Goal: Information Seeking & Learning: Learn about a topic

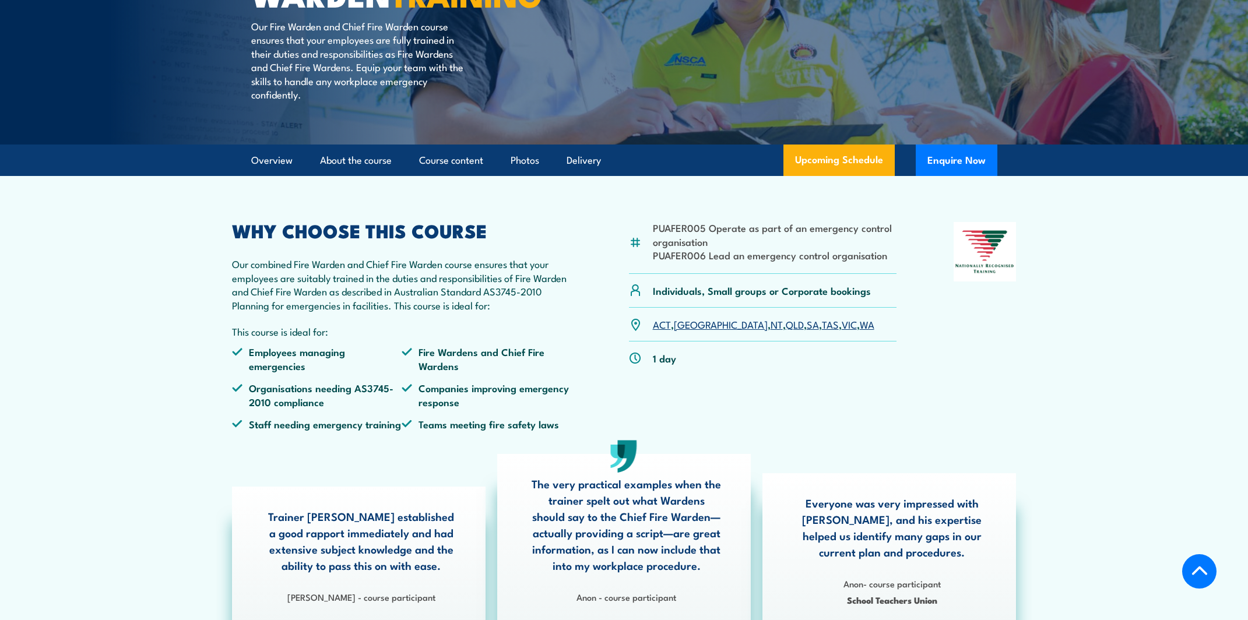
click at [691, 331] on link "[GEOGRAPHIC_DATA]" at bounding box center [721, 324] width 94 height 14
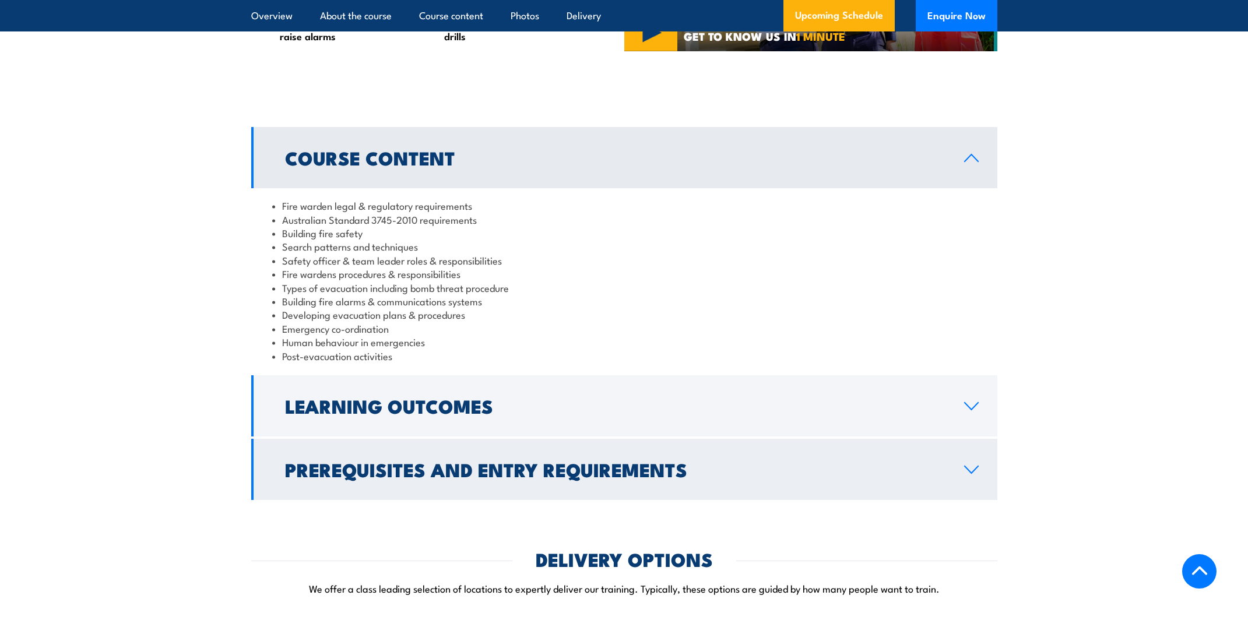
scroll to position [1147, 0]
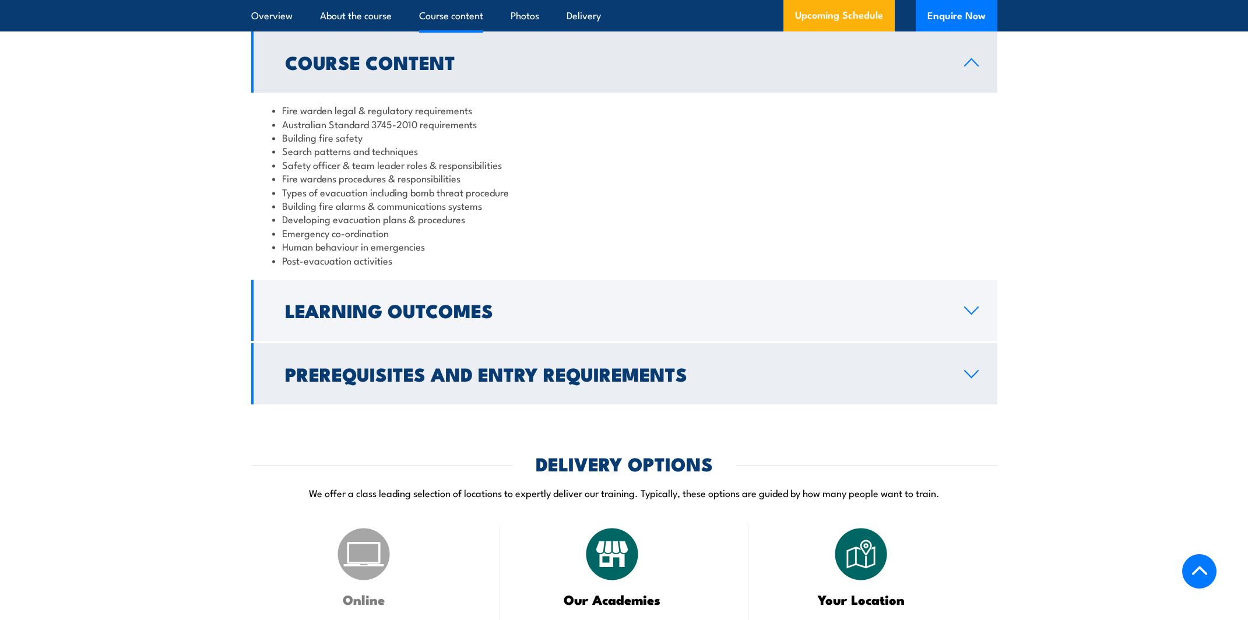
click at [543, 382] on h2 "Prerequisites and Entry Requirements" at bounding box center [615, 374] width 660 height 16
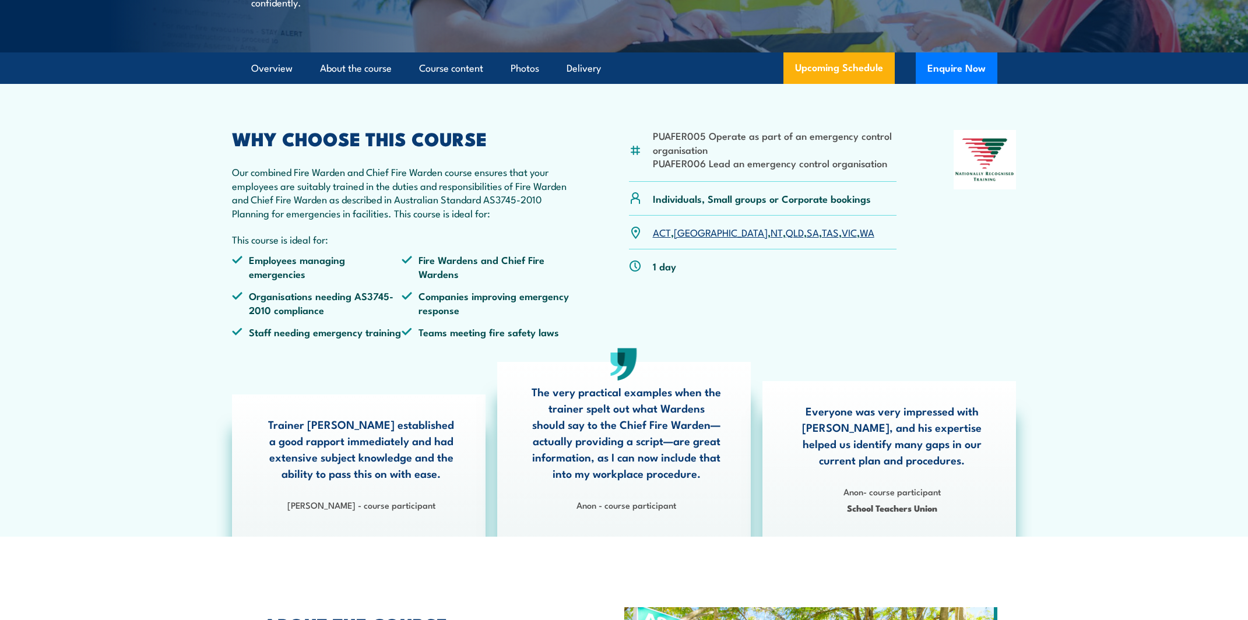
scroll to position [69, 0]
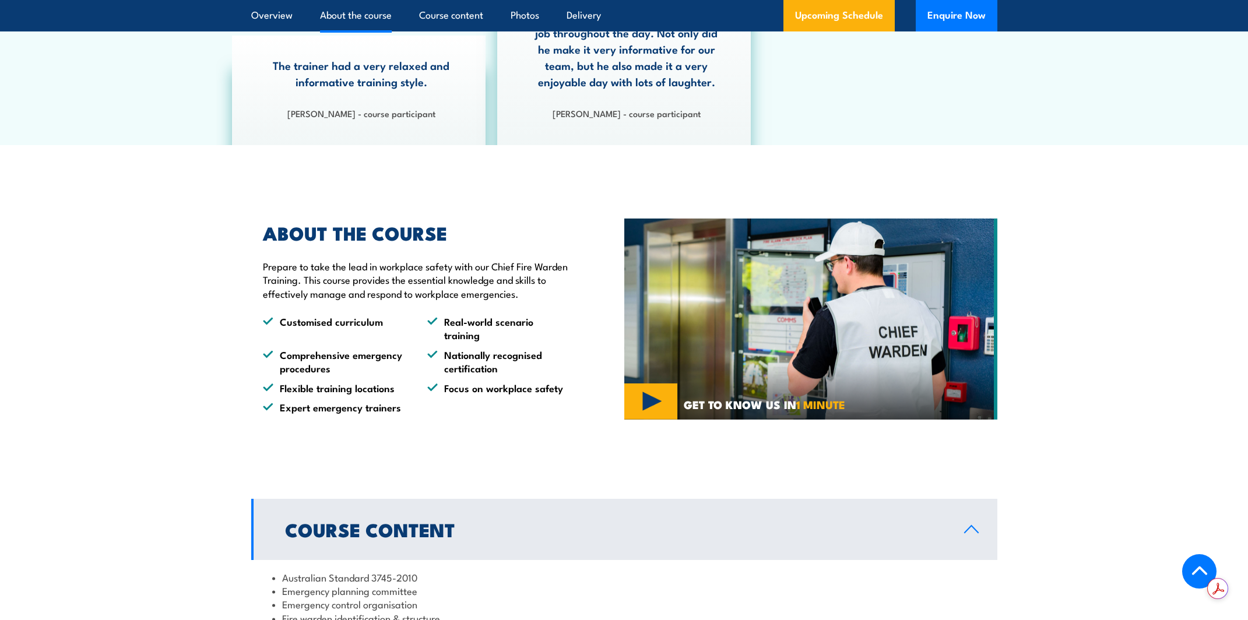
scroll to position [912, 0]
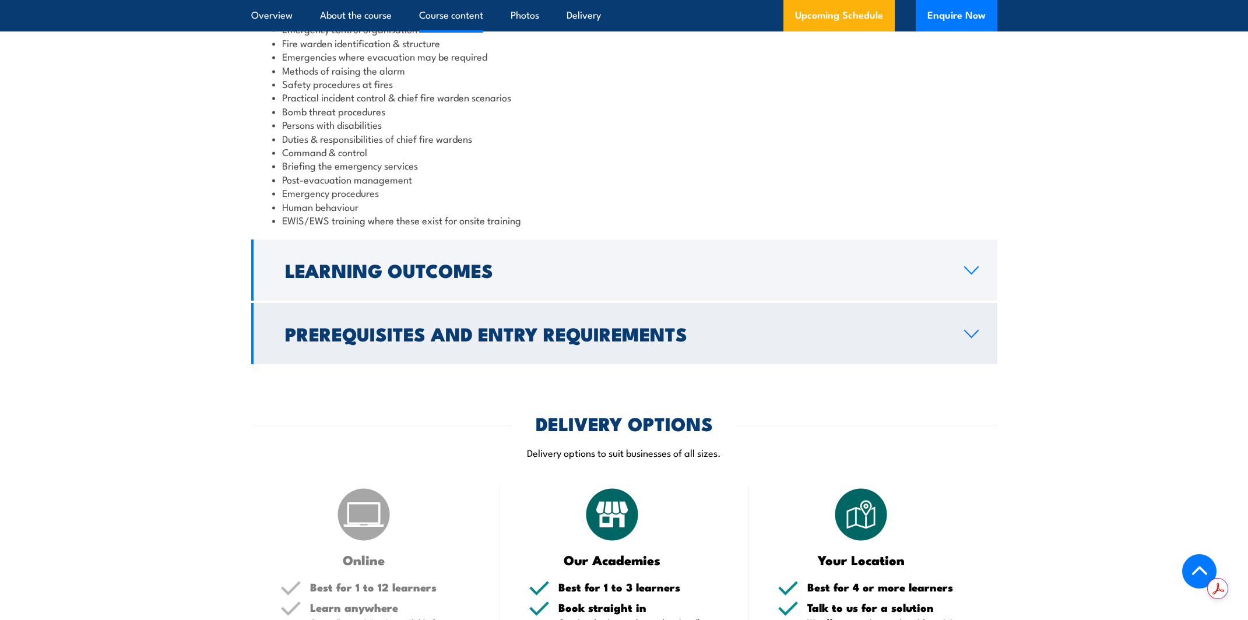
click at [596, 333] on h2 "Prerequisites and Entry Requirements" at bounding box center [615, 333] width 660 height 16
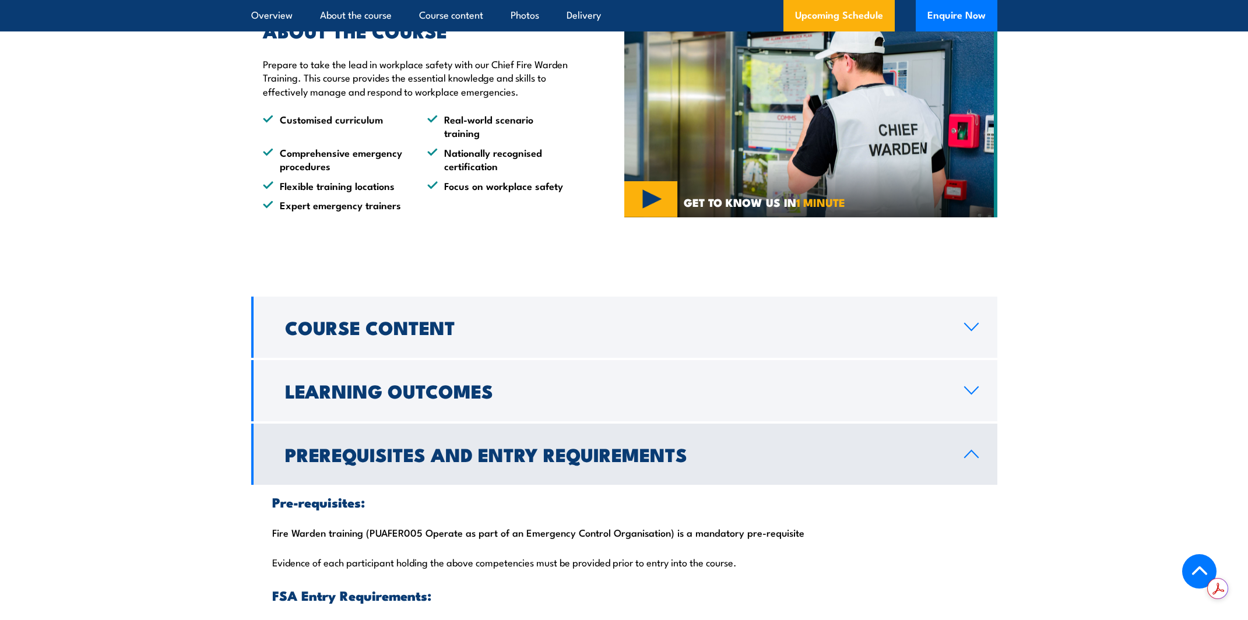
scroll to position [844, 0]
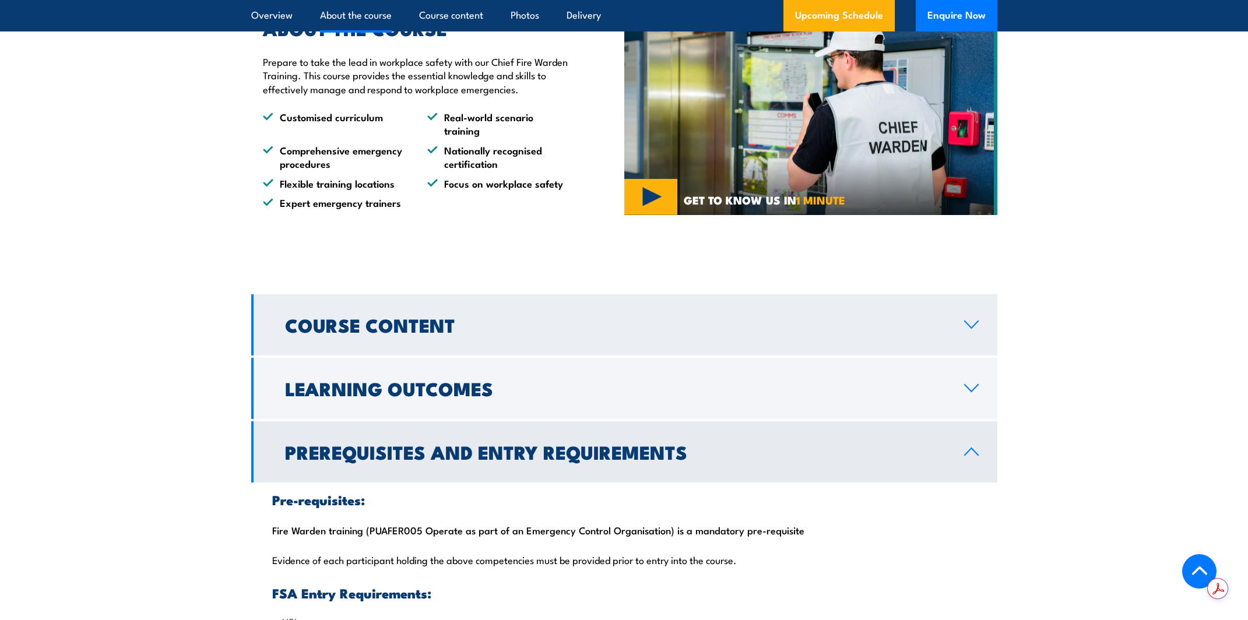
click at [418, 327] on h2 "Course Content" at bounding box center [615, 325] width 660 height 16
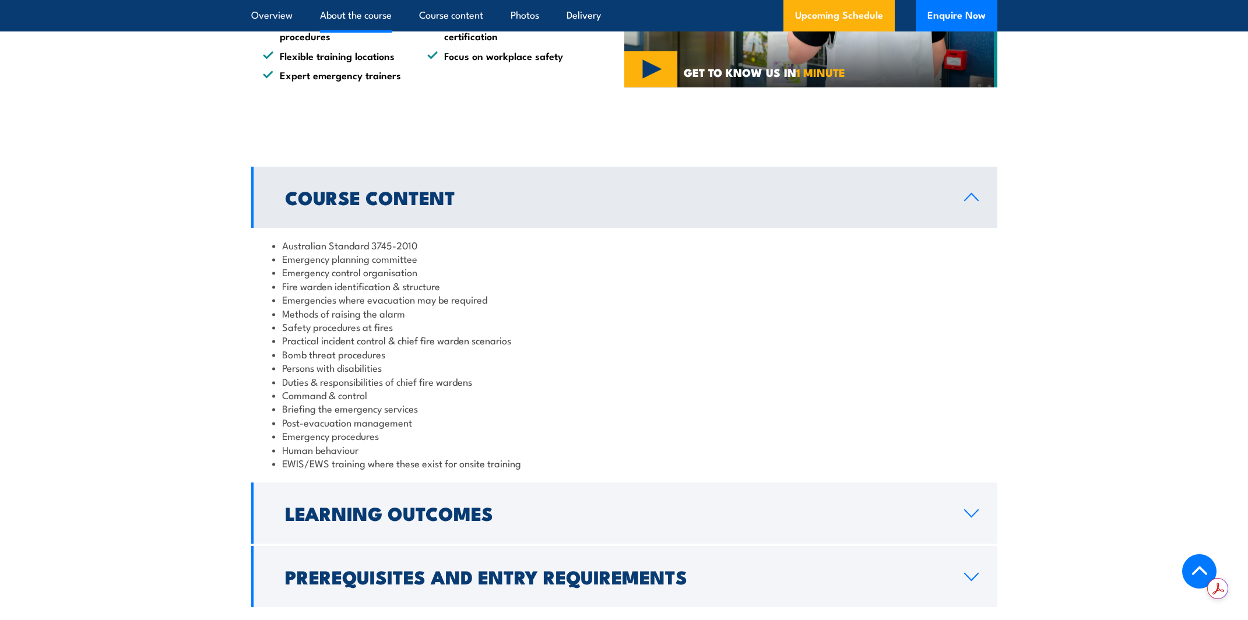
scroll to position [1134, 0]
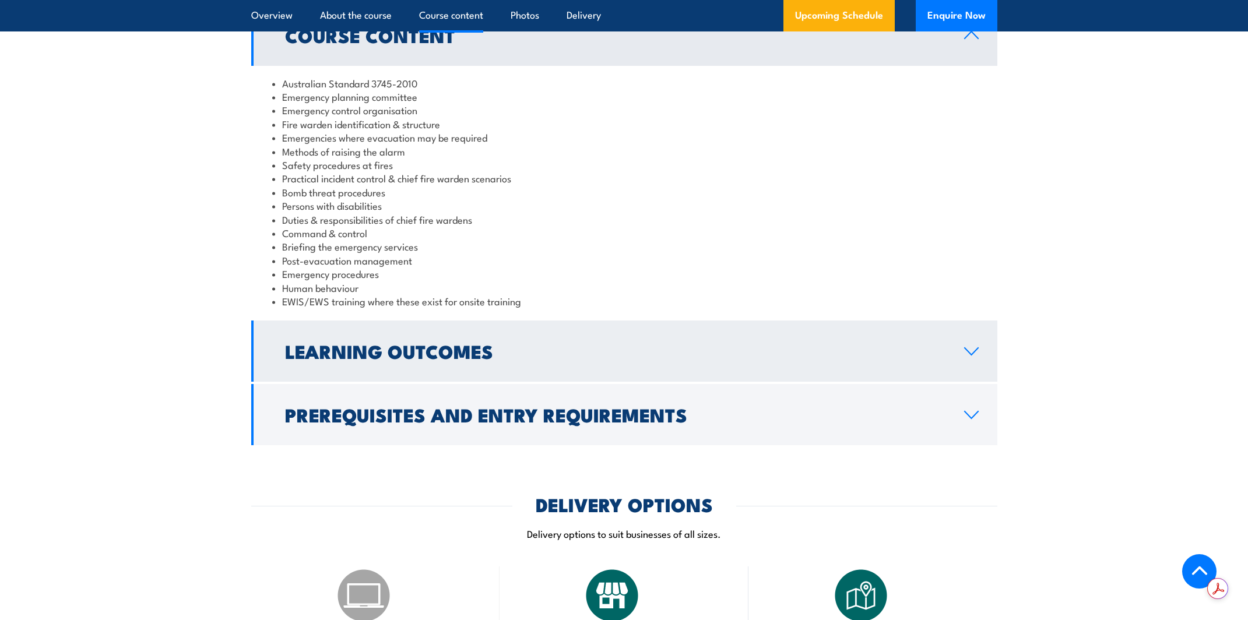
click at [385, 355] on h2 "Learning Outcomes" at bounding box center [615, 351] width 660 height 16
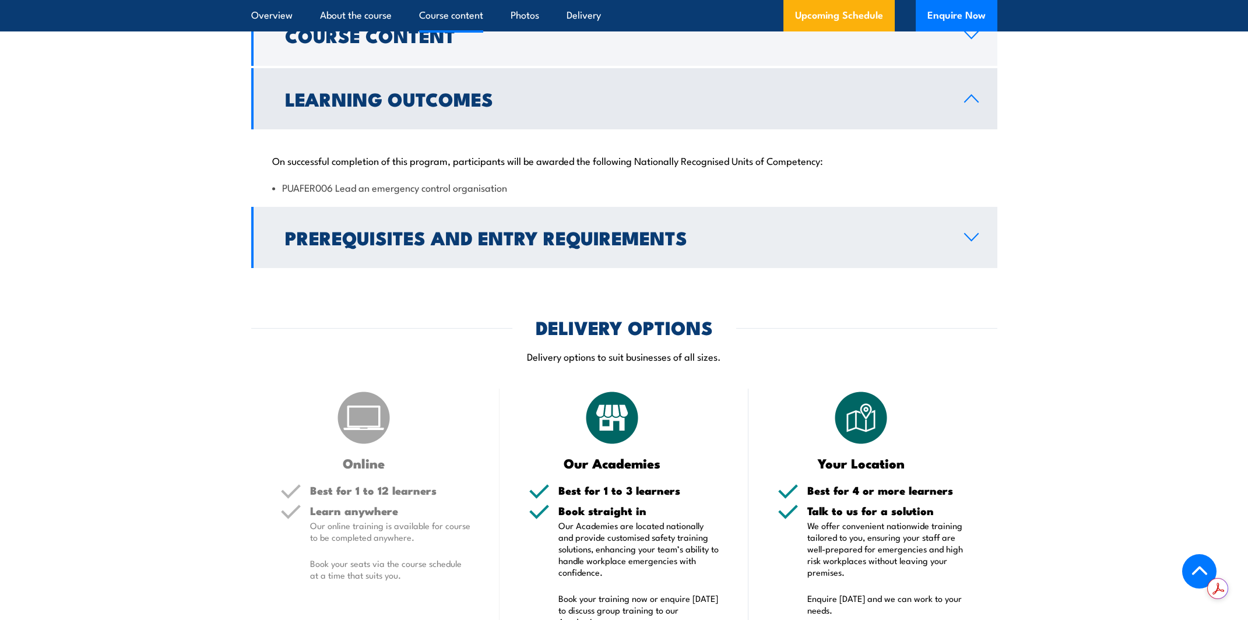
click at [441, 241] on h2 "Prerequisites and Entry Requirements" at bounding box center [615, 237] width 660 height 16
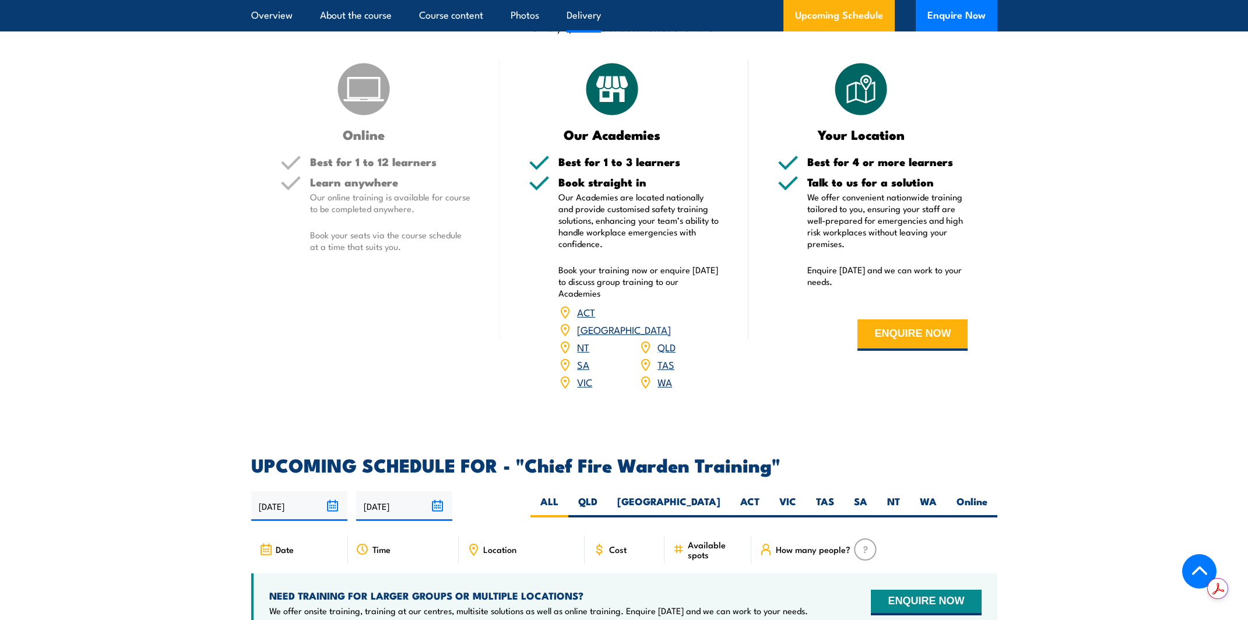
scroll to position [1732, 0]
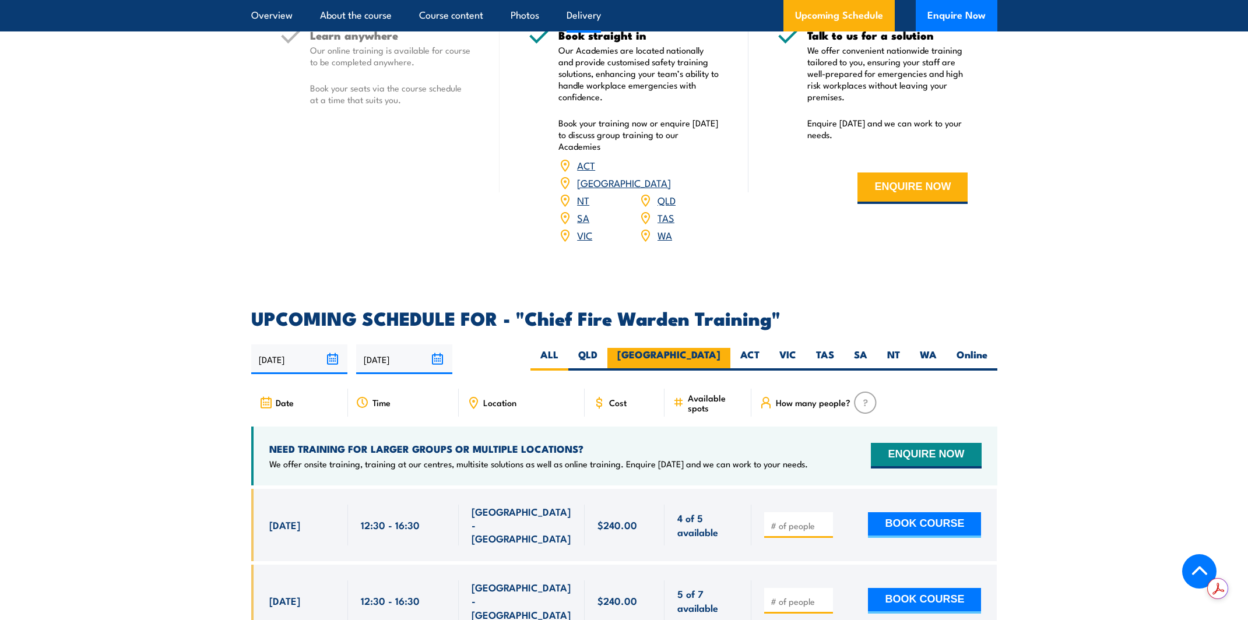
click at [709, 348] on label "[GEOGRAPHIC_DATA]" at bounding box center [668, 359] width 123 height 23
click at [721, 348] on input "[GEOGRAPHIC_DATA]" at bounding box center [725, 352] width 8 height 8
radio input "true"
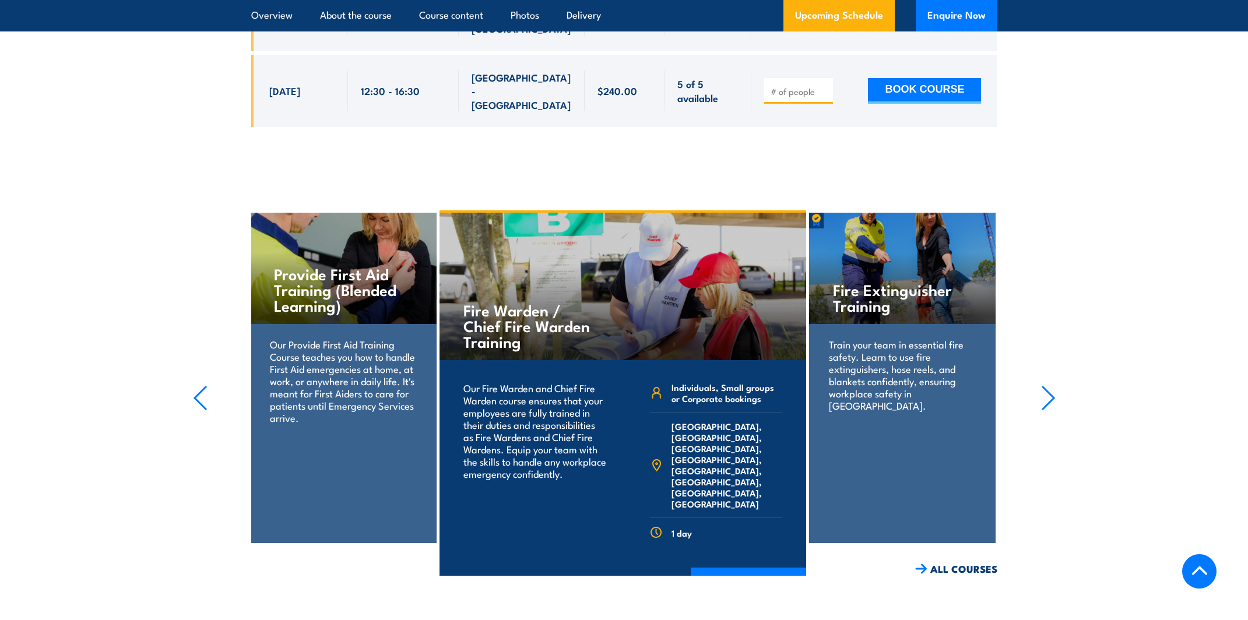
scroll to position [2787, 0]
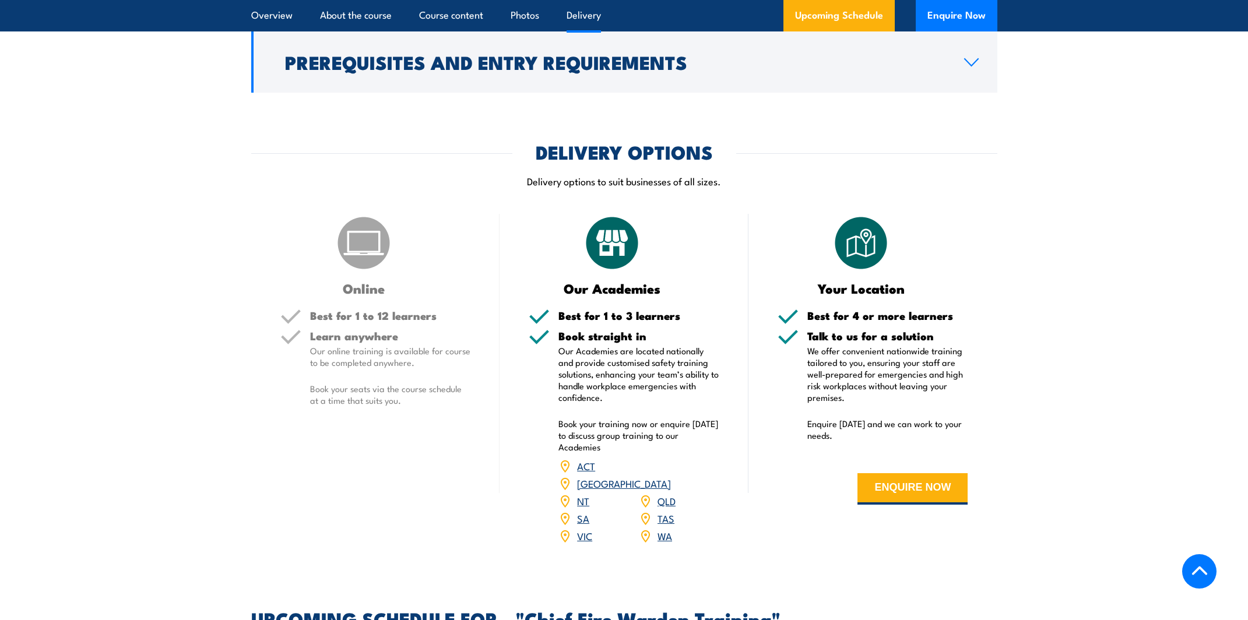
scroll to position [1732, 0]
